Goal: Obtain resource: Obtain resource

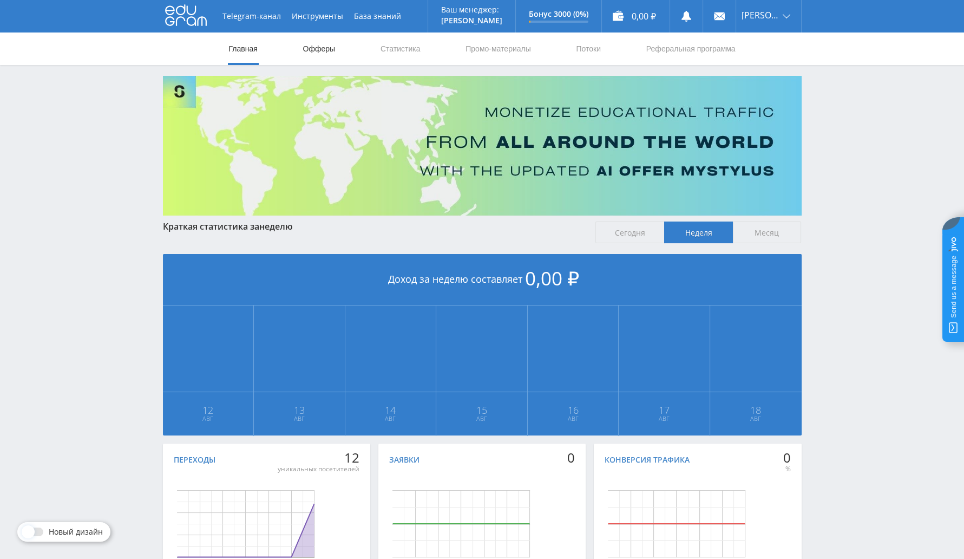
click at [329, 44] on link "Офферы" at bounding box center [319, 48] width 35 height 32
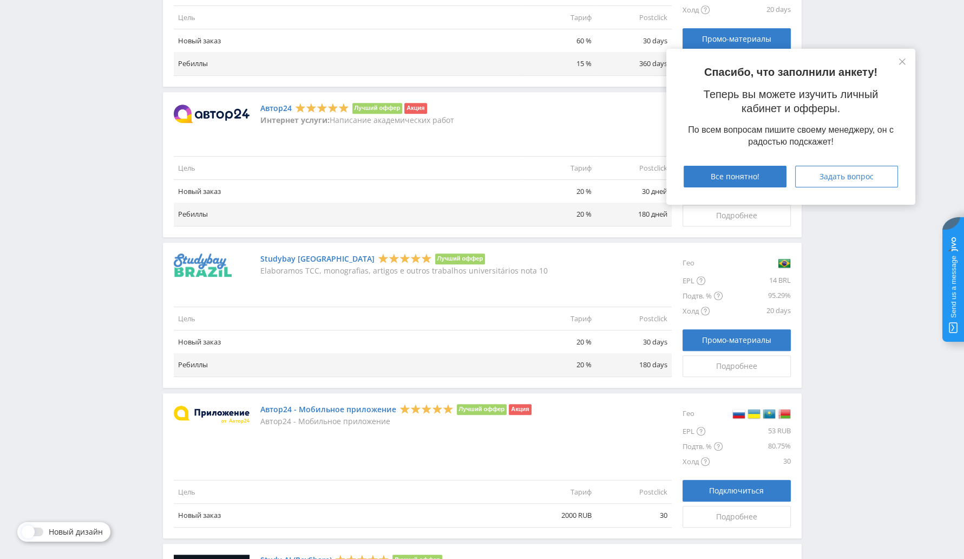
scroll to position [1118, 0]
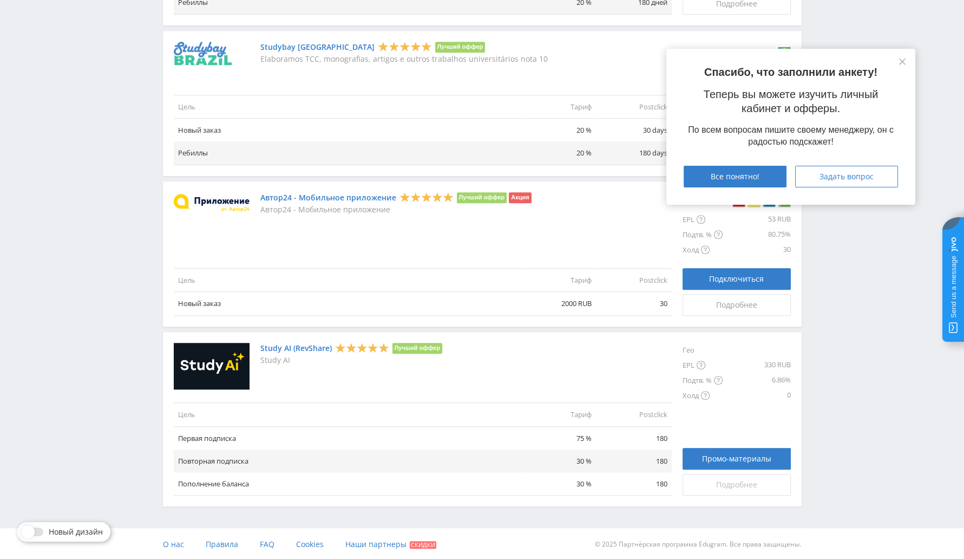
click at [743, 482] on span "Подробнее" at bounding box center [736, 484] width 41 height 9
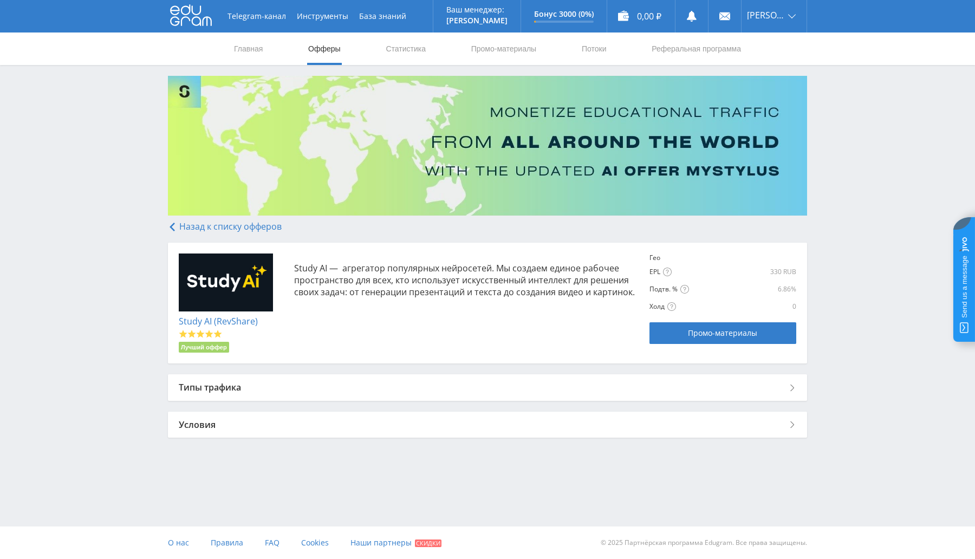
click at [322, 363] on div "Study AI (RevShare) Лучший оффер Study AI — агрегатор популярных нейросетей. Мы…" at bounding box center [487, 303] width 639 height 121
click at [406, 402] on div "Назад к списку офферов Study AI (RevShare) Лучший оффер Study AI — агрегатор по…" at bounding box center [487, 331] width 639 height 221
click at [425, 391] on div "Типы трафика" at bounding box center [487, 387] width 639 height 26
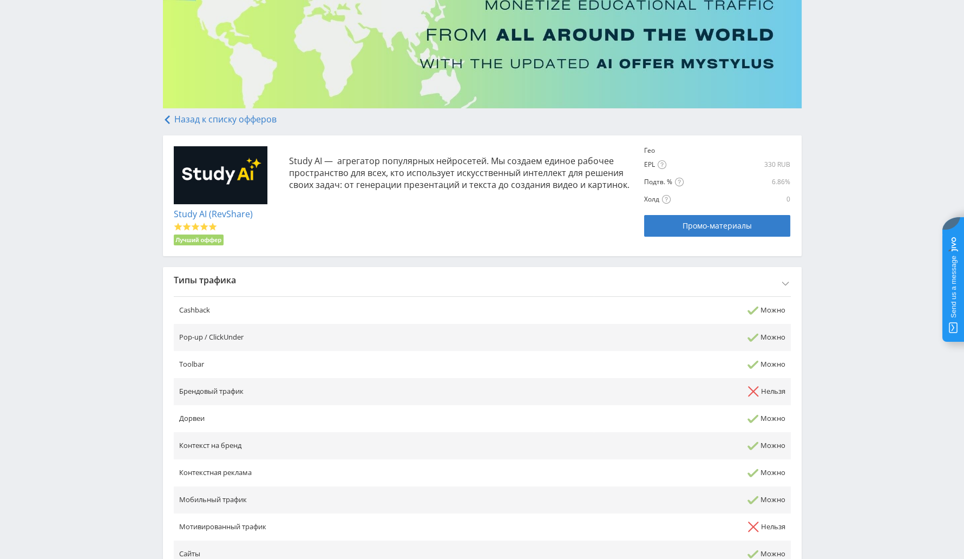
scroll to position [135, 0]
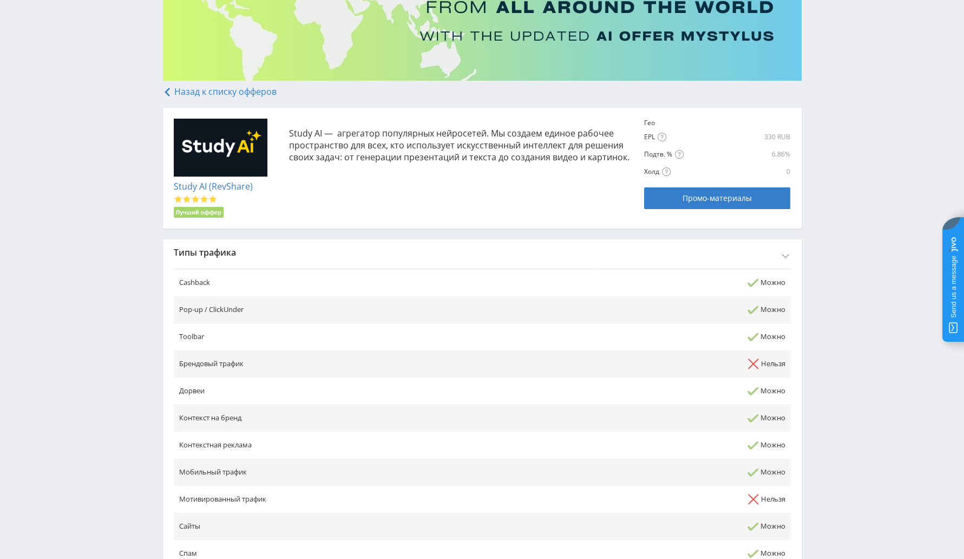
click at [473, 254] on div "Типы трафика" at bounding box center [482, 252] width 639 height 26
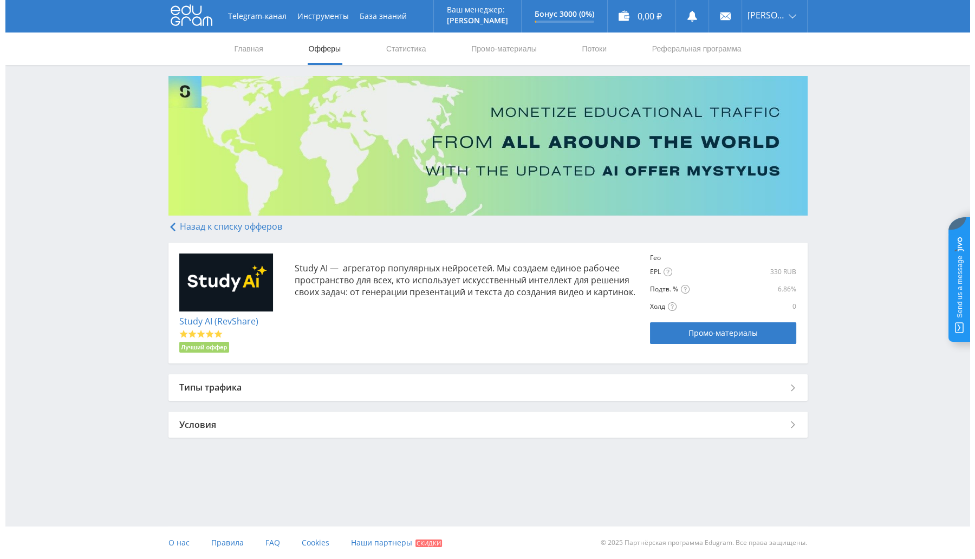
scroll to position [0, 0]
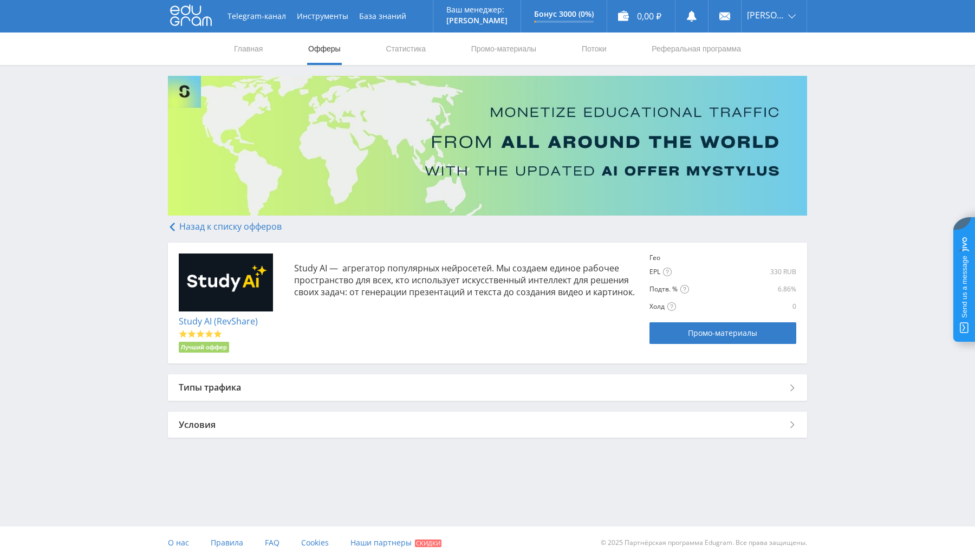
click at [352, 434] on div "Условия" at bounding box center [487, 425] width 639 height 26
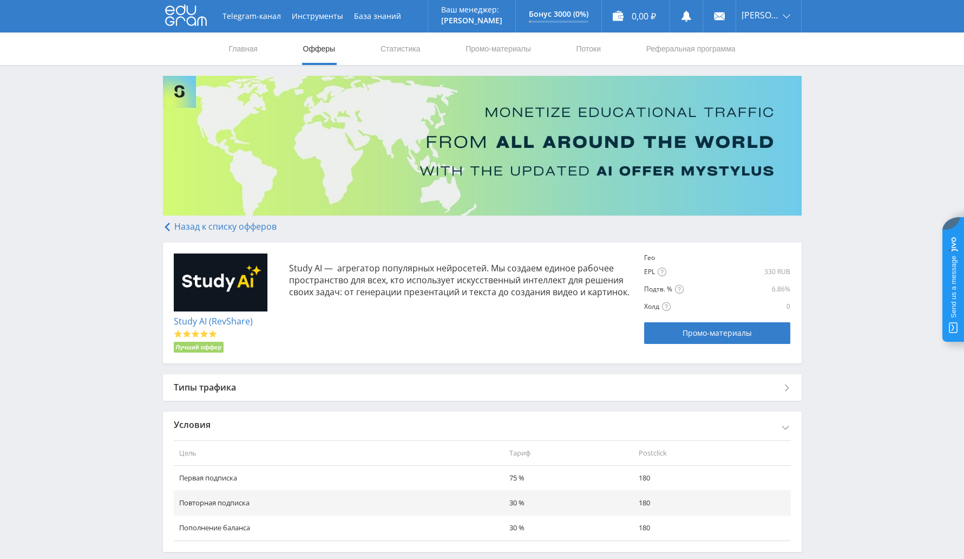
click at [357, 428] on div "Условия" at bounding box center [482, 425] width 639 height 26
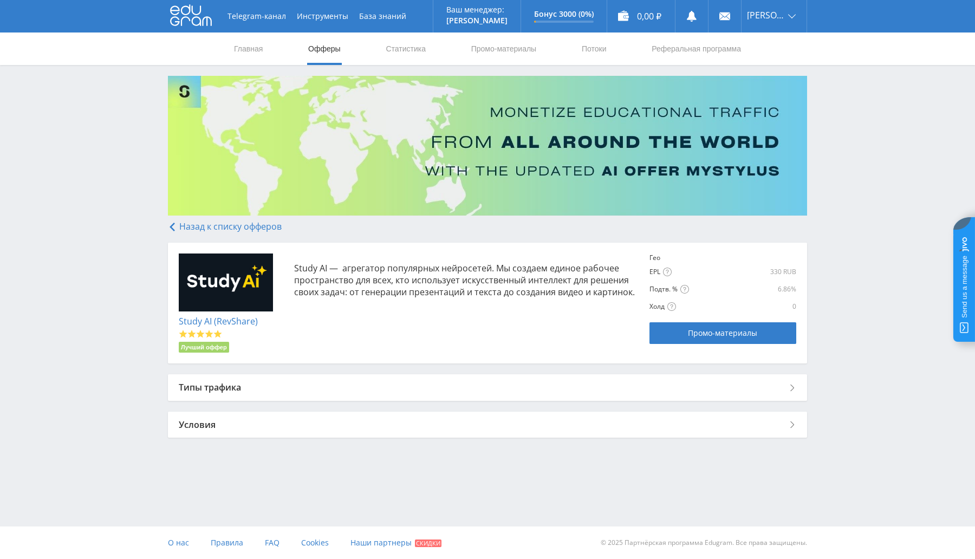
click at [233, 226] on link "Назад к списку офферов" at bounding box center [225, 226] width 114 height 12
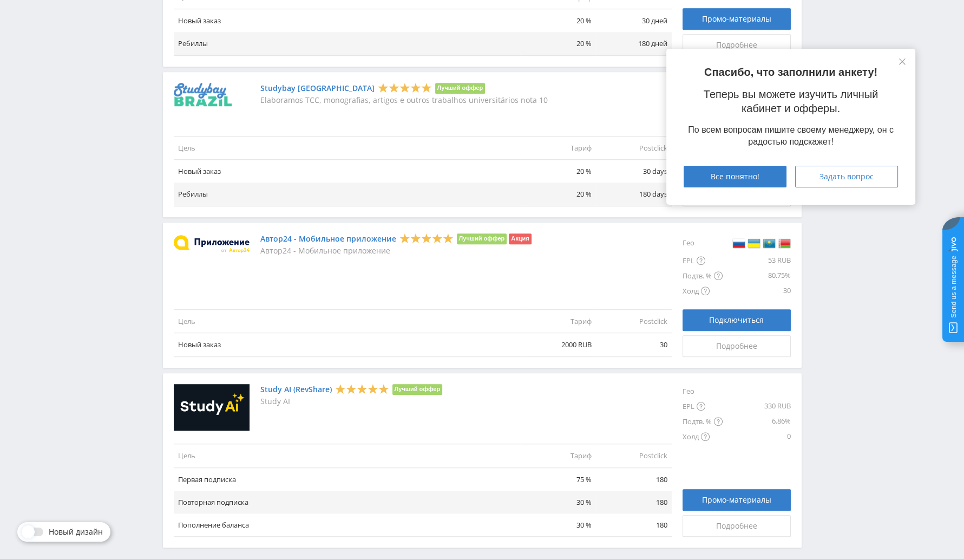
scroll to position [1118, 0]
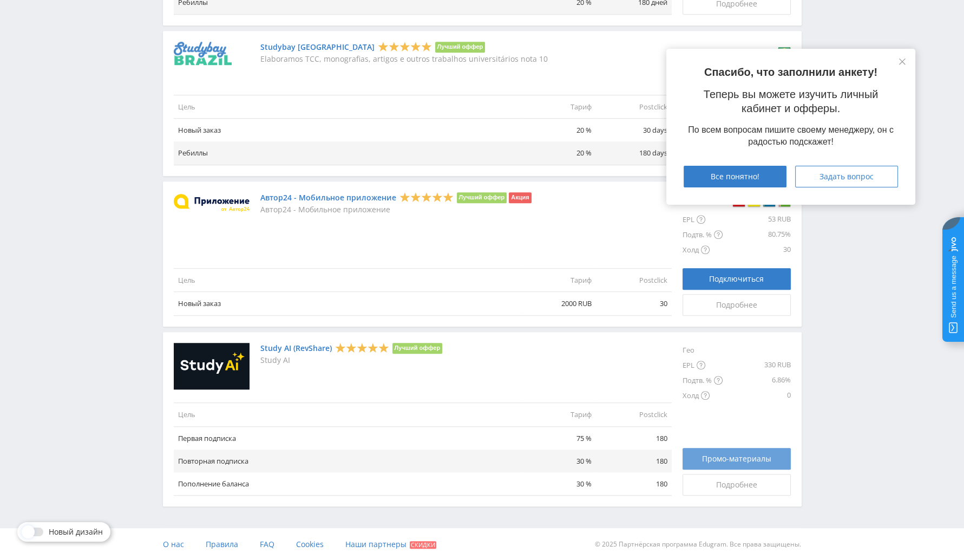
click at [769, 454] on span "Промо-материалы" at bounding box center [736, 458] width 69 height 9
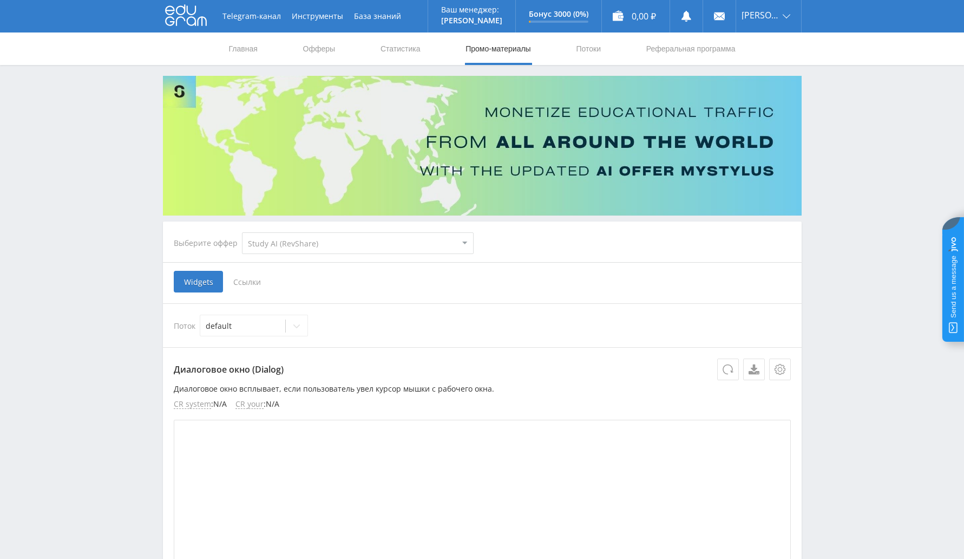
select select "376"
click at [234, 283] on span "Ссылки" at bounding box center [247, 282] width 48 height 22
click at [0, 0] on input "Ссылки" at bounding box center [0, 0] width 0 height 0
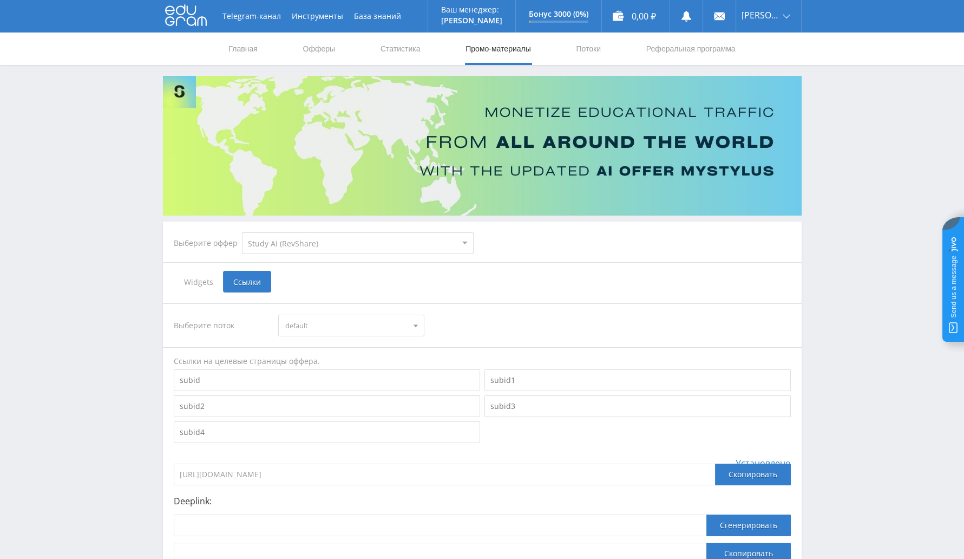
click at [449, 245] on select "MyStylus MyStylus - Revshare Кампус AI Studybay Автор24 Studybay Brazil Study A…" at bounding box center [358, 243] width 232 height 22
click at [242, 232] on select "MyStylus MyStylus - Revshare Кампус AI Studybay Автор24 Studybay Brazil Study A…" at bounding box center [358, 243] width 232 height 22
click at [198, 286] on span "Widgets" at bounding box center [198, 282] width 49 height 22
click at [0, 0] on input "Widgets" at bounding box center [0, 0] width 0 height 0
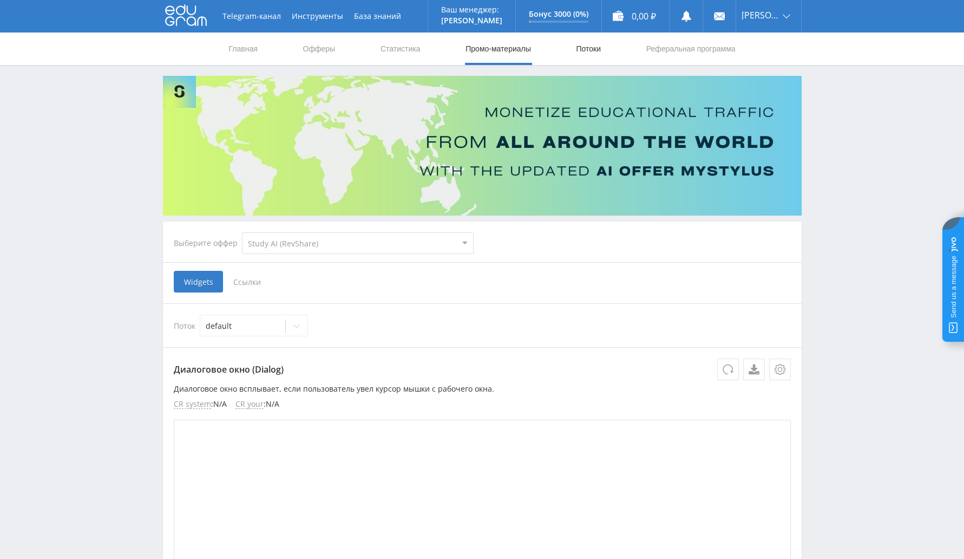
click at [589, 45] on link "Потоки" at bounding box center [588, 48] width 27 height 32
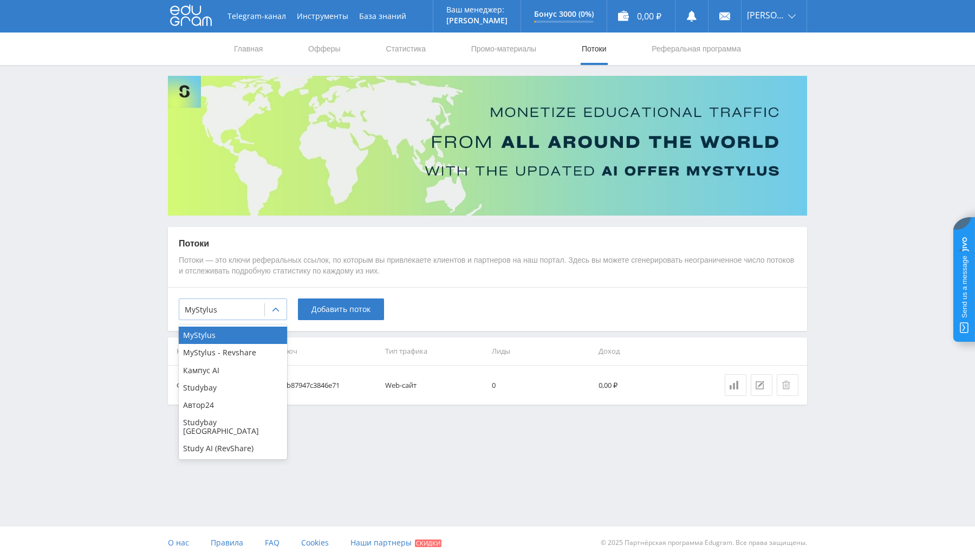
click at [231, 304] on div at bounding box center [222, 309] width 74 height 11
click at [218, 440] on div "Study AI (RevShare)" at bounding box center [233, 448] width 108 height 17
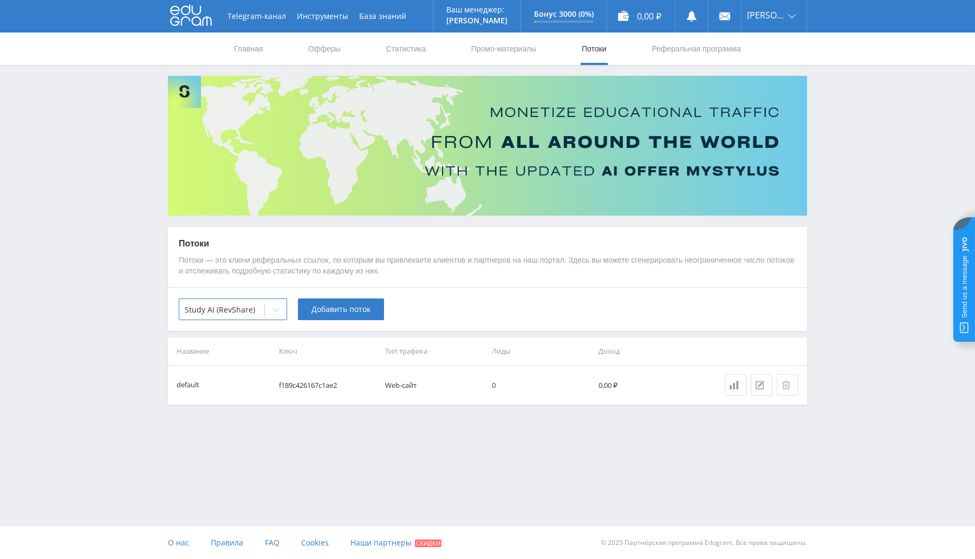
click at [314, 342] on th "Ключ" at bounding box center [328, 351] width 107 height 28
click at [273, 317] on div at bounding box center [276, 310] width 22 height 22
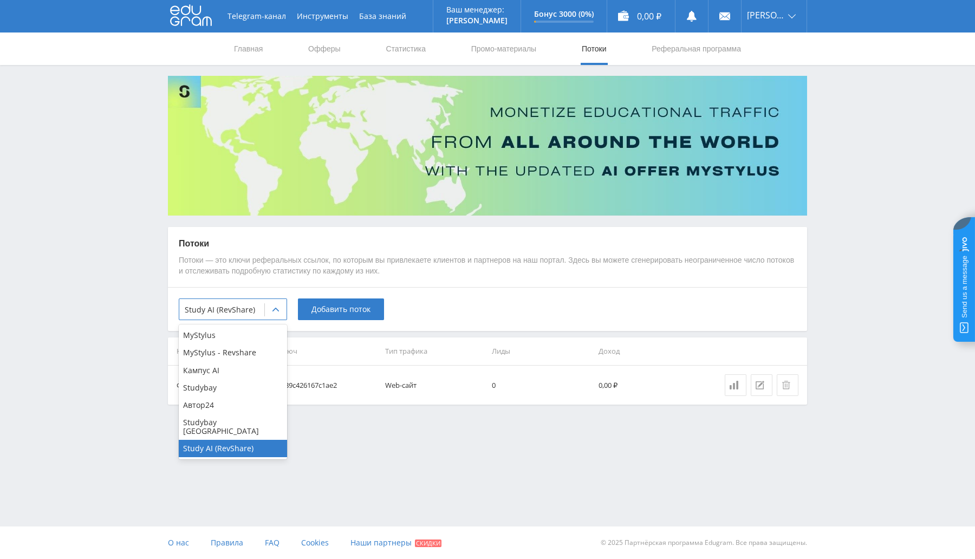
click at [543, 272] on p "Потоки — это ключи реферальных ссылок, по которым вы привлекаете клиентов и пар…" at bounding box center [487, 265] width 617 height 21
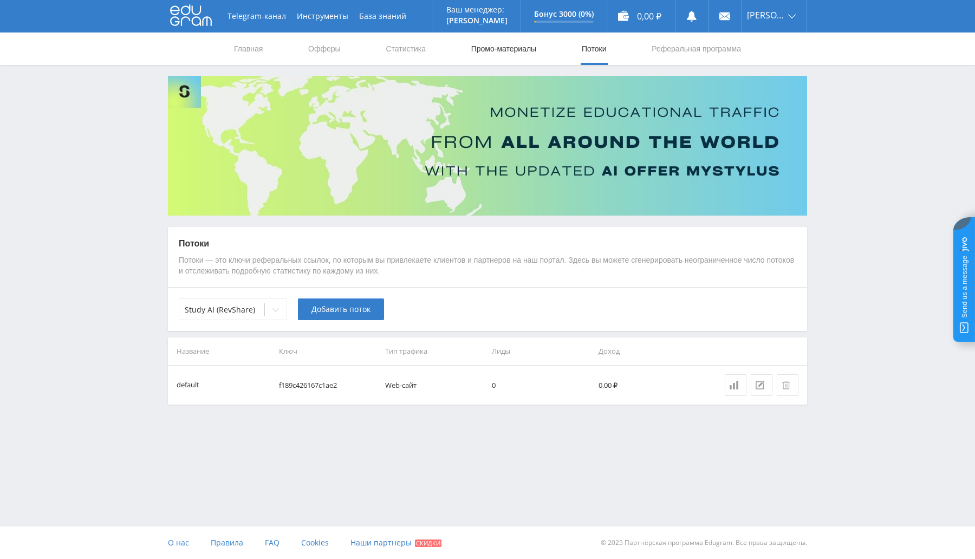
click at [493, 47] on link "Промо-материалы" at bounding box center [503, 48] width 67 height 32
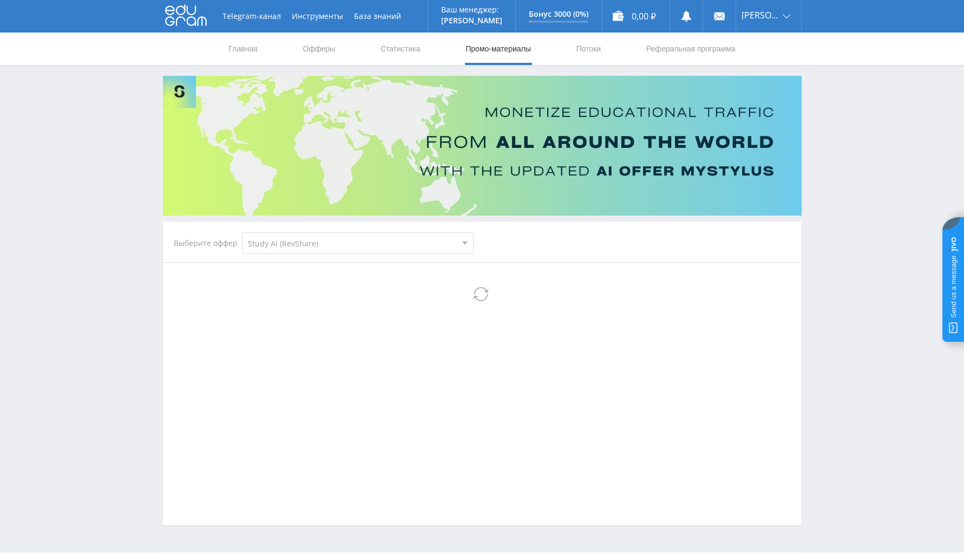
select select "376"
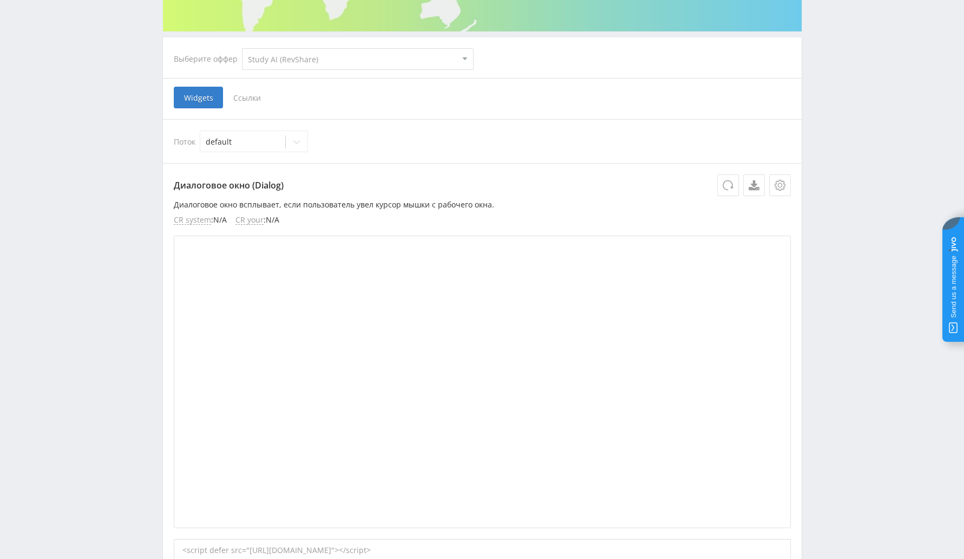
scroll to position [67, 0]
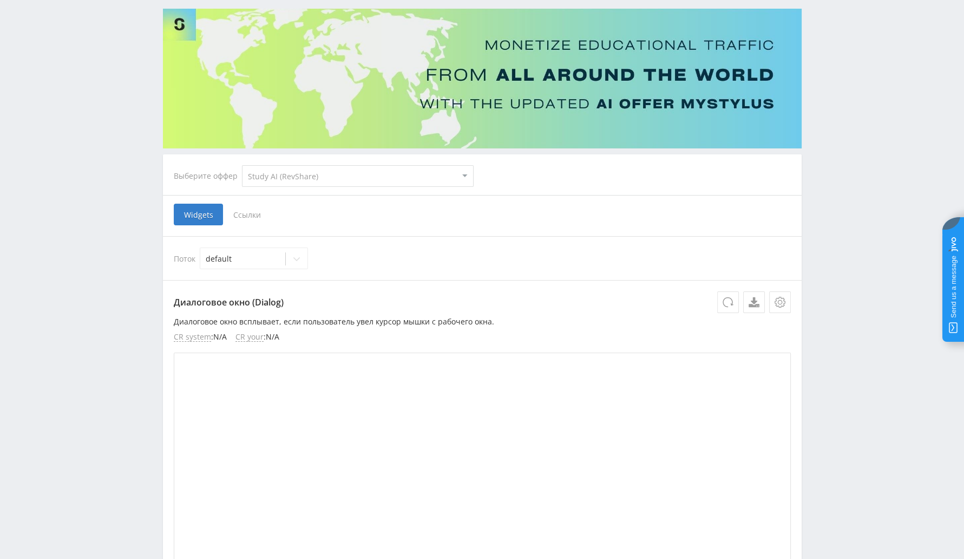
click at [257, 213] on span "Ссылки" at bounding box center [247, 215] width 48 height 22
click at [0, 0] on input "Ссылки" at bounding box center [0, 0] width 0 height 0
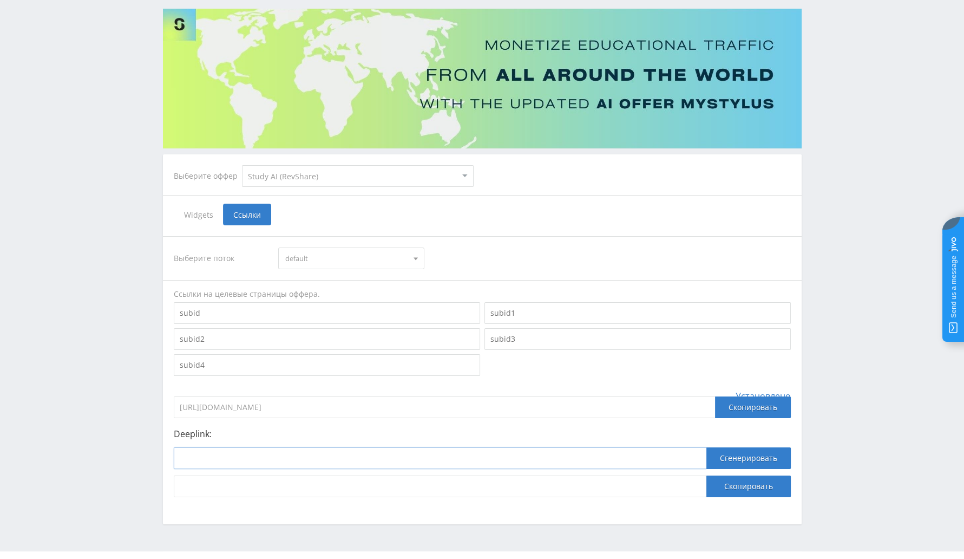
click at [390, 455] on input at bounding box center [440, 458] width 533 height 22
paste input "https://study24.ai/chat/open_ai_image_bot"
type input "https://study24.ai/chat/open_ai_image_bot"
click at [380, 429] on p "Deeplink:" at bounding box center [482, 434] width 617 height 10
click at [333, 259] on span "default" at bounding box center [346, 258] width 122 height 21
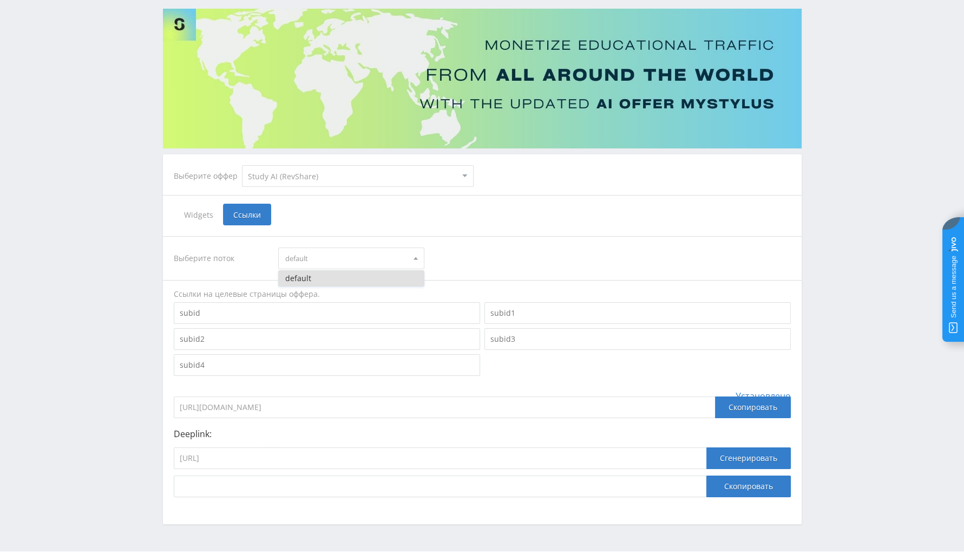
click at [342, 273] on button "default" at bounding box center [351, 278] width 145 height 15
click at [723, 456] on button "Сгенерировать" at bounding box center [749, 458] width 84 height 22
click at [542, 479] on input "https://eduforms.org/?rid=f189c426167c1ae2&ulp=https%3A%2F%2Fstudy24.ai%2Fchat%…" at bounding box center [440, 486] width 533 height 22
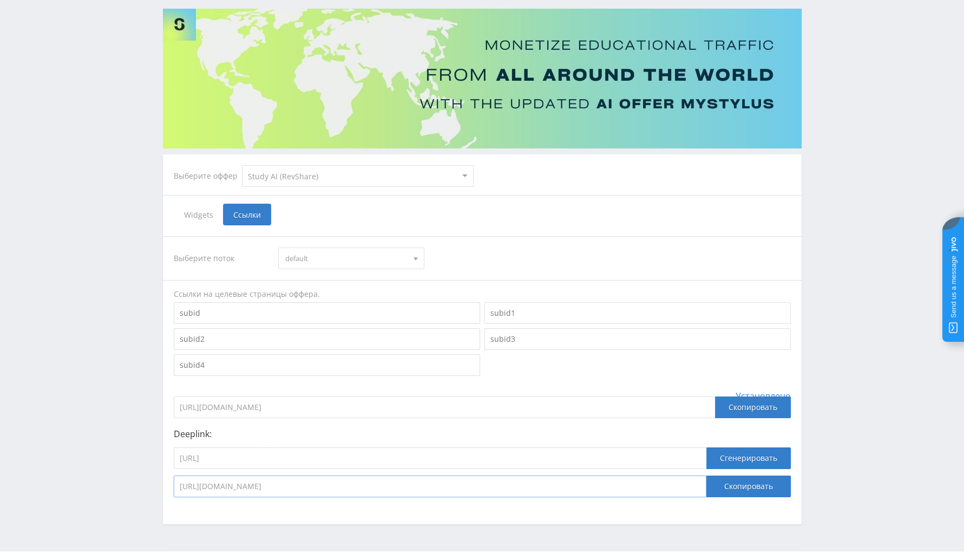
click at [588, 490] on input "https://eduforms.org/?rid=f189c426167c1ae2&ulp=https%3A%2F%2Fstudy24.ai%2Fchat%…" at bounding box center [440, 486] width 533 height 22
